Goal: Task Accomplishment & Management: Manage account settings

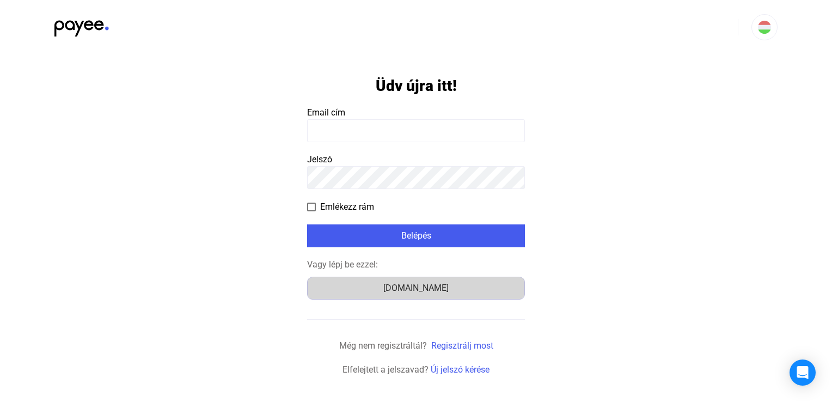
click at [414, 285] on font "Számlázz.hu" at bounding box center [415, 287] width 65 height 10
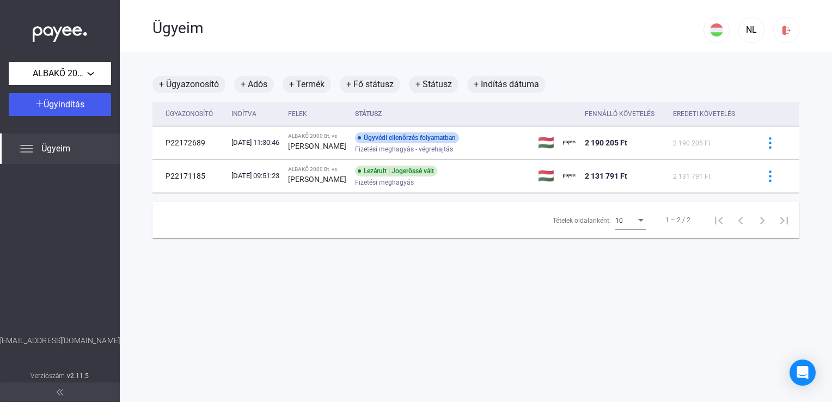
click at [297, 262] on main "+ Ügyazonosító + Adós + Termék + Fő státusz + Státusz + Indítás dátuma Ügyazono…" at bounding box center [476, 253] width 712 height 402
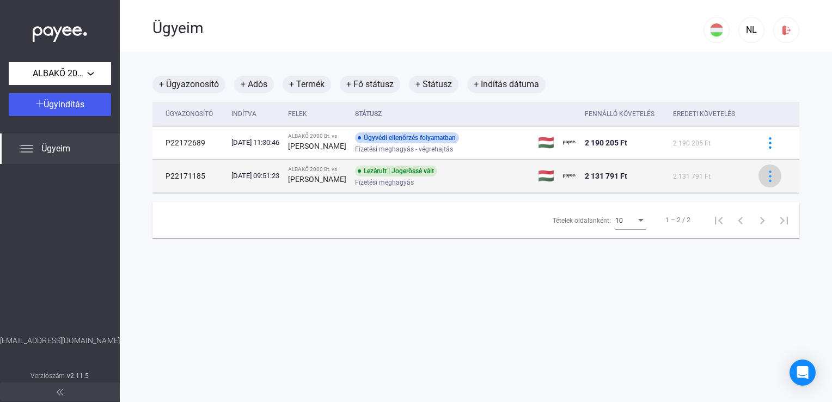
click at [764, 174] on img at bounding box center [769, 175] width 11 height 11
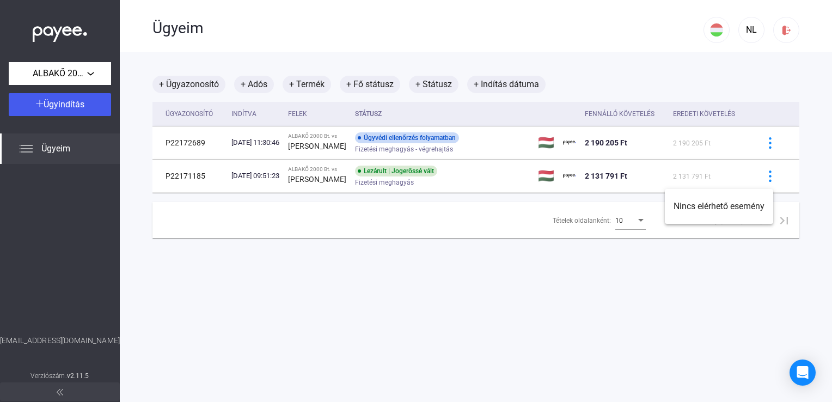
click at [649, 328] on div at bounding box center [416, 201] width 832 height 402
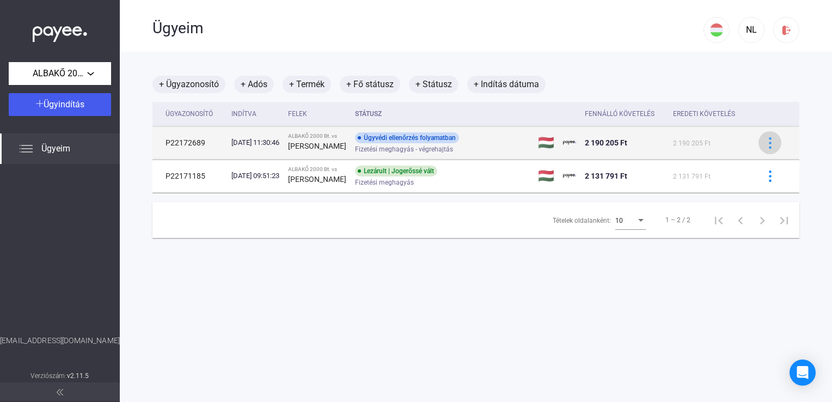
click at [764, 145] on img at bounding box center [769, 142] width 11 height 11
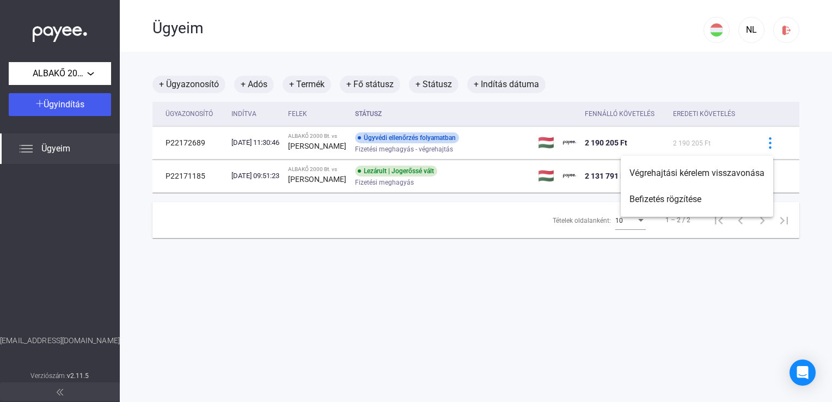
click at [604, 335] on div at bounding box center [416, 201] width 832 height 402
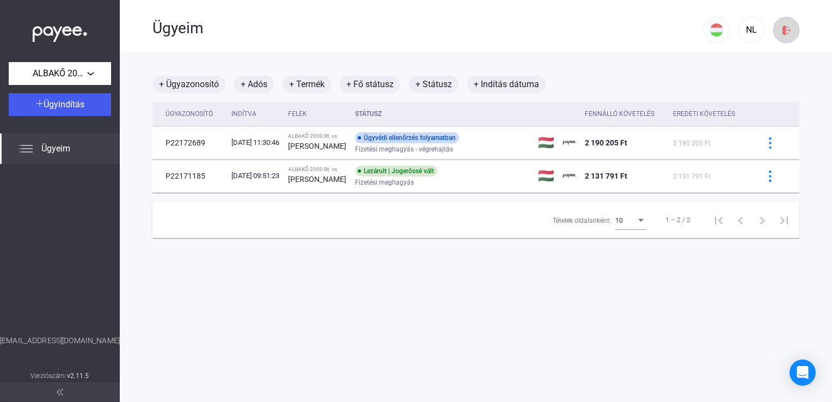
click at [782, 31] on img at bounding box center [785, 29] width 11 height 11
